Goal: Communication & Community: Answer question/provide support

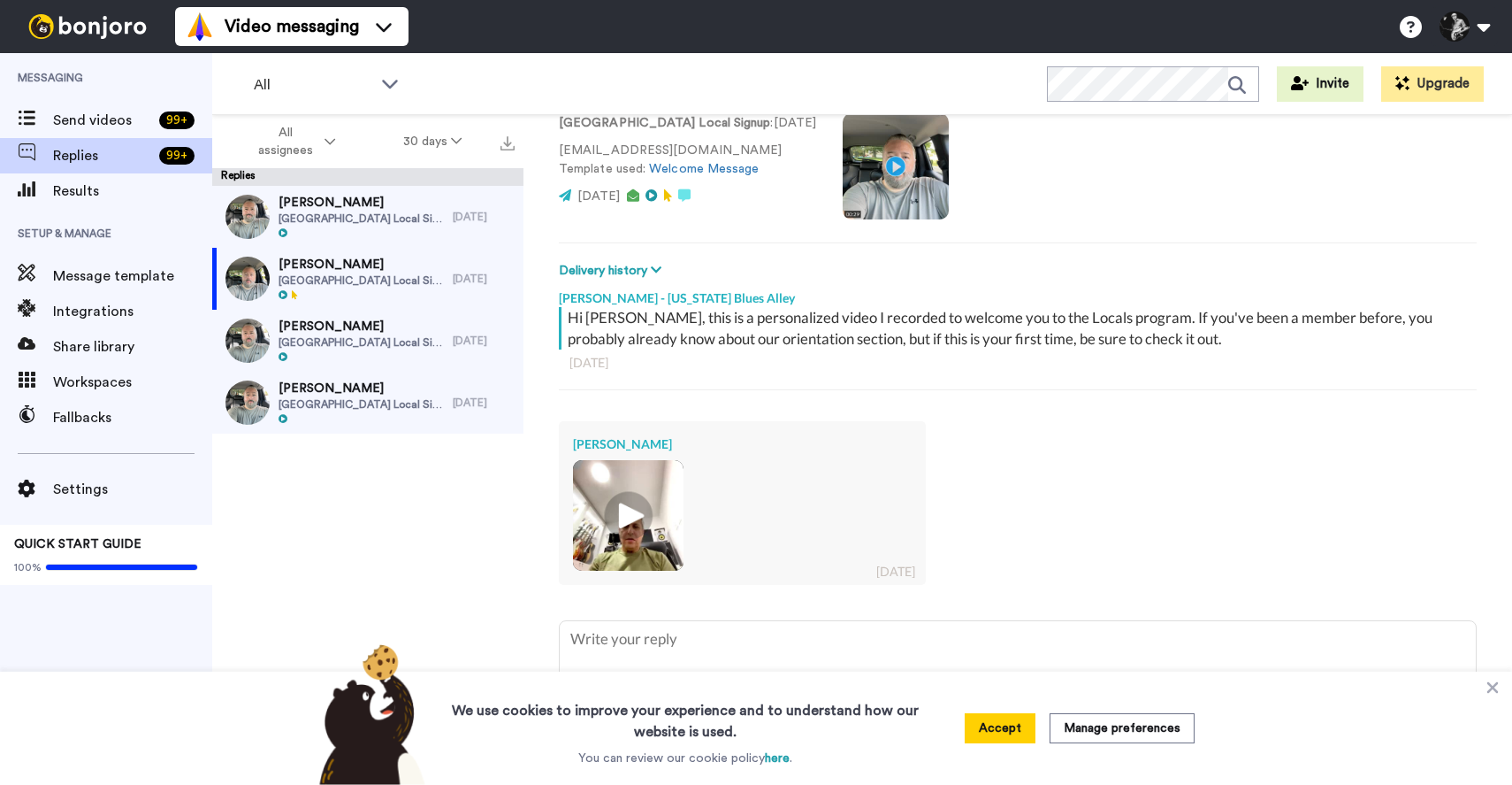
scroll to position [133, 0]
click at [632, 517] on img at bounding box center [628, 515] width 49 height 49
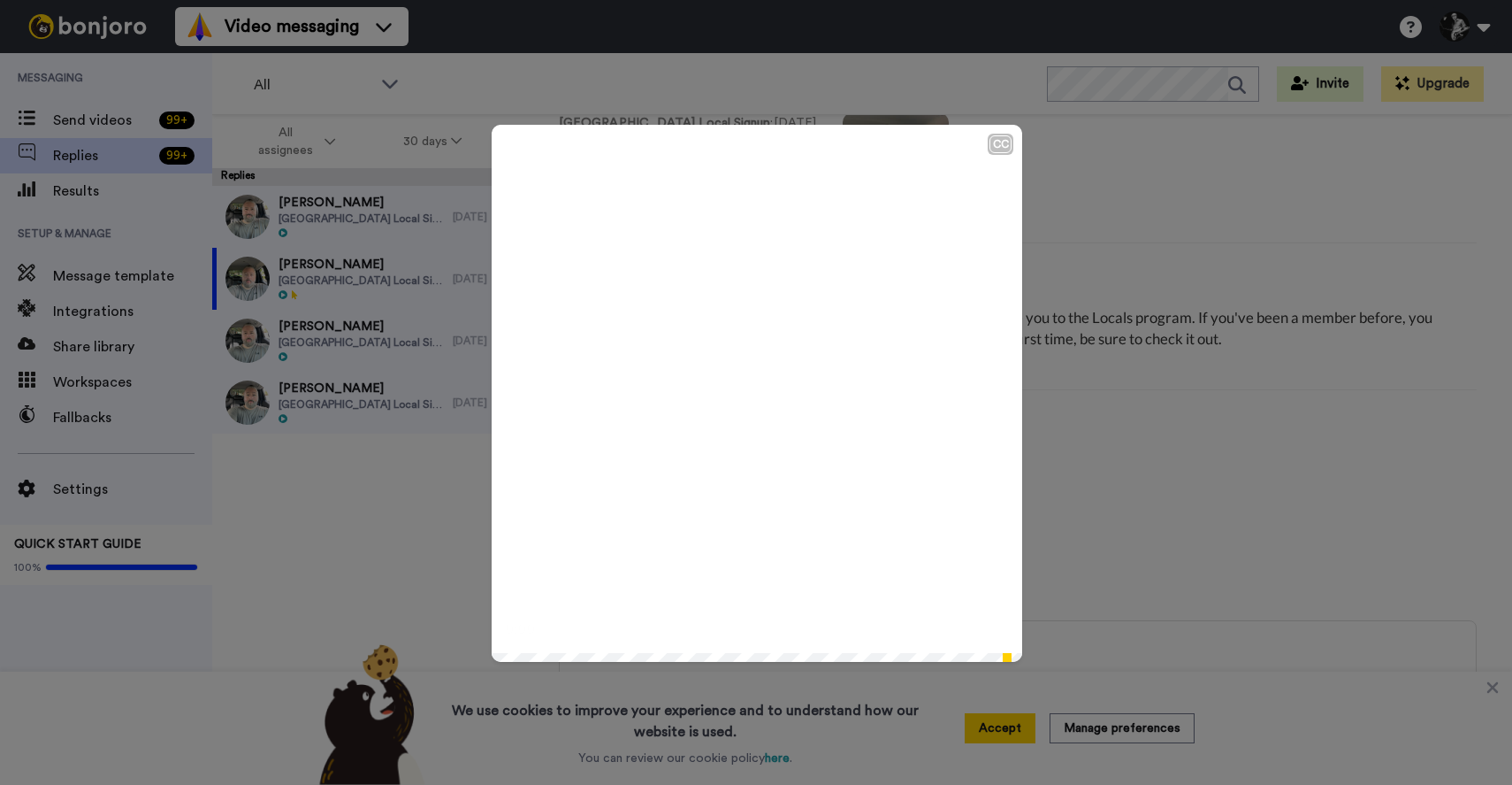
click at [750, 394] on icon "Play/Pause" at bounding box center [757, 392] width 47 height 84
click at [897, 531] on video at bounding box center [757, 391] width 530 height 531
click at [775, 371] on video at bounding box center [757, 391] width 530 height 531
click at [1180, 503] on div "CC Play/Pause 0:51 / 0:51" at bounding box center [756, 392] width 1512 height 785
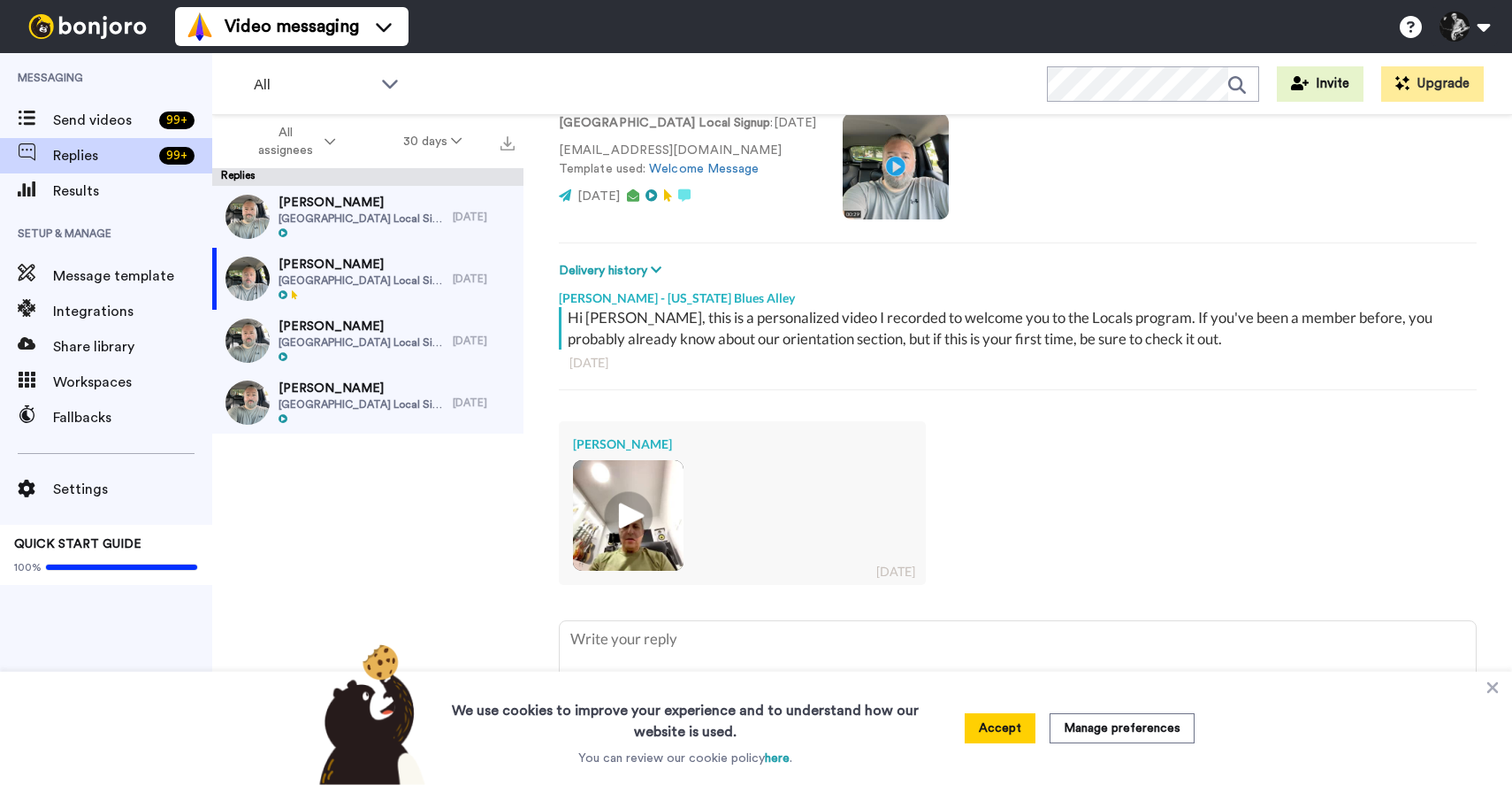
type textarea "x"
click at [109, 117] on span "Send videos" at bounding box center [102, 119] width 99 height 21
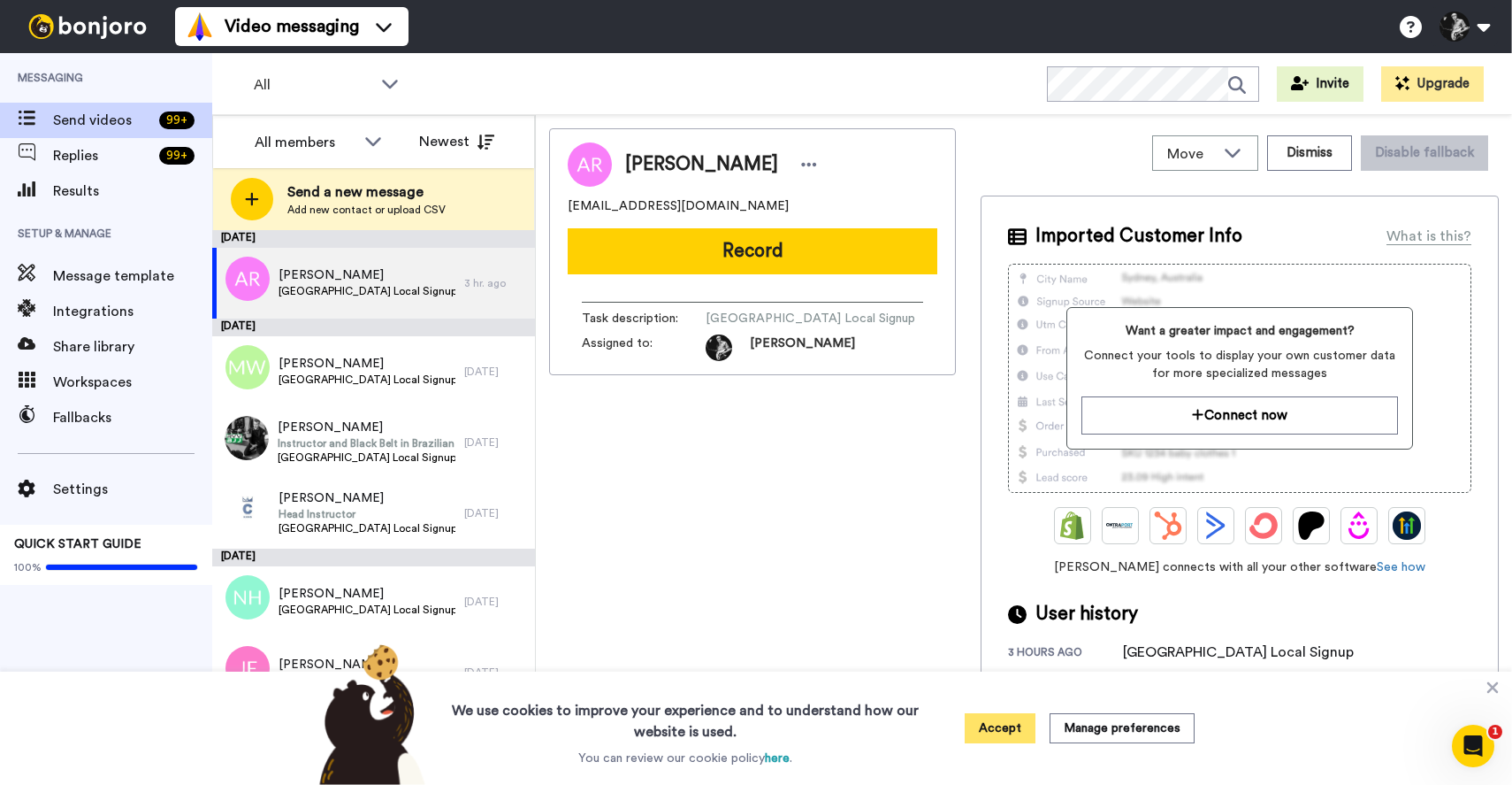
click at [1012, 726] on button "Accept" at bounding box center [999, 728] width 71 height 30
